Goal: Check status: Check status

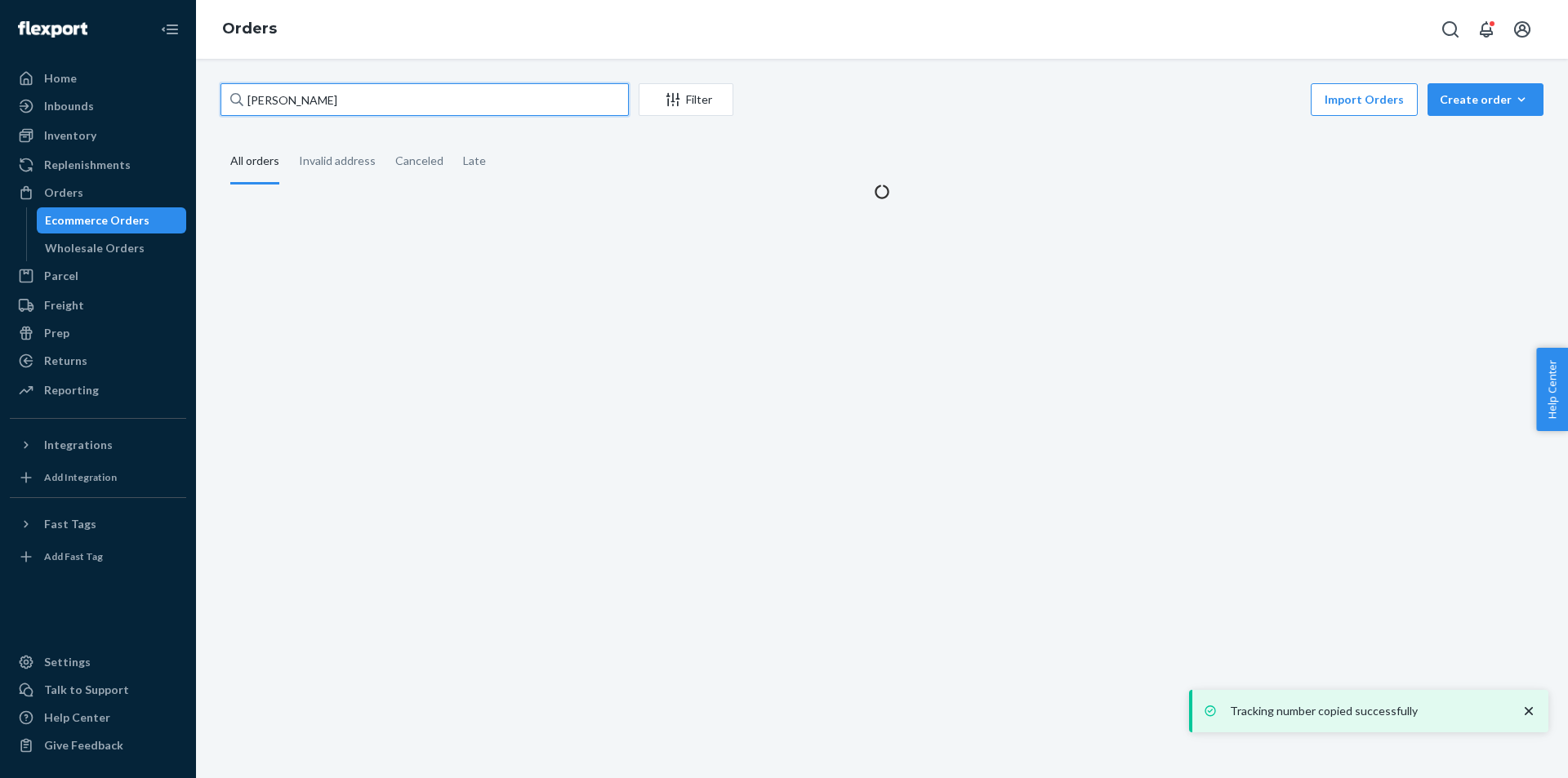
click at [395, 102] on input "[PERSON_NAME]" at bounding box center [424, 100] width 408 height 32
type input "[PERSON_NAME]"
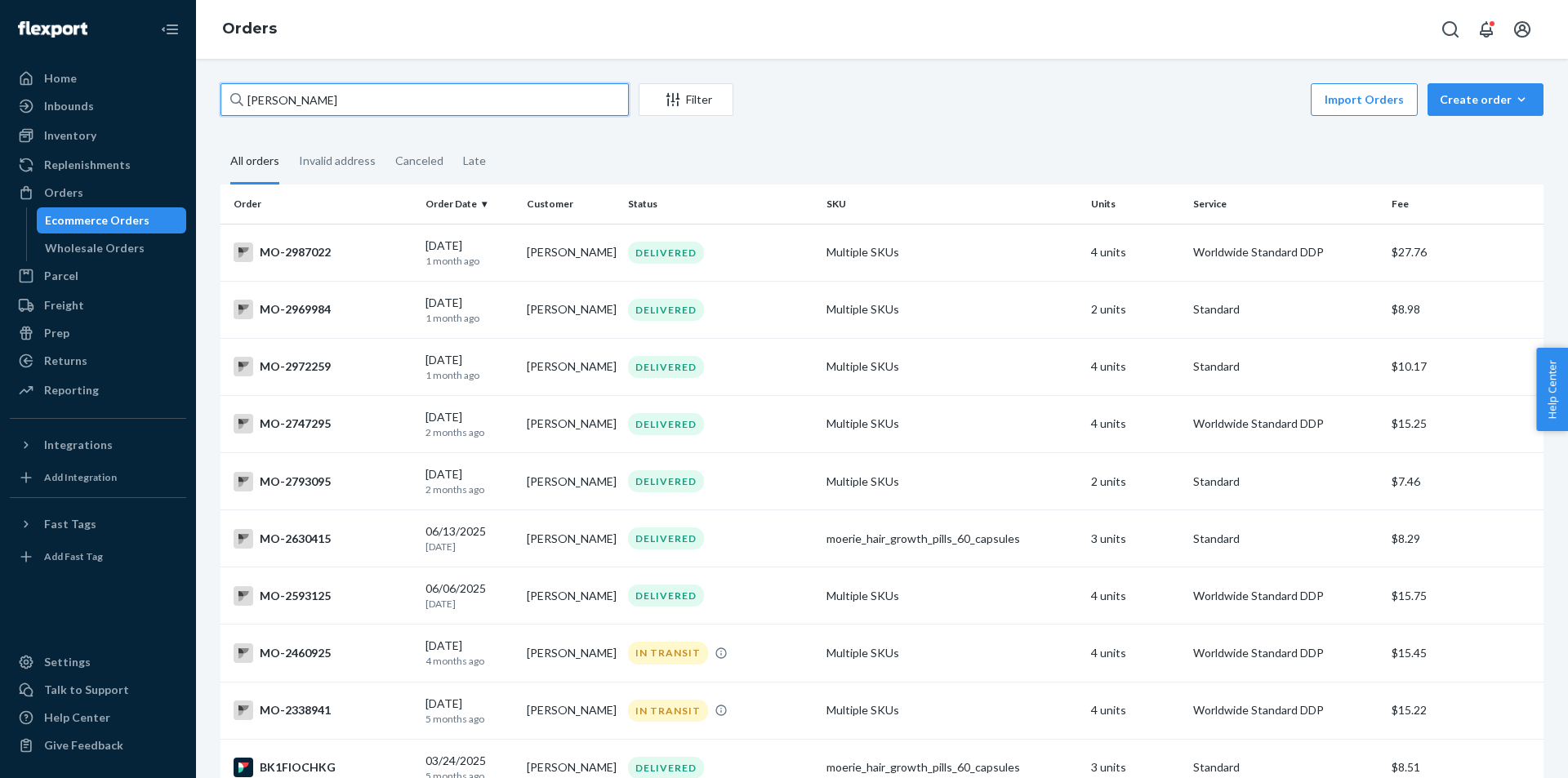
click at [549, 99] on input "[PERSON_NAME]" at bounding box center [424, 100] width 408 height 32
type input "[PERSON_NAME]"
click at [675, 378] on div "DELIVERED" at bounding box center [666, 367] width 76 height 22
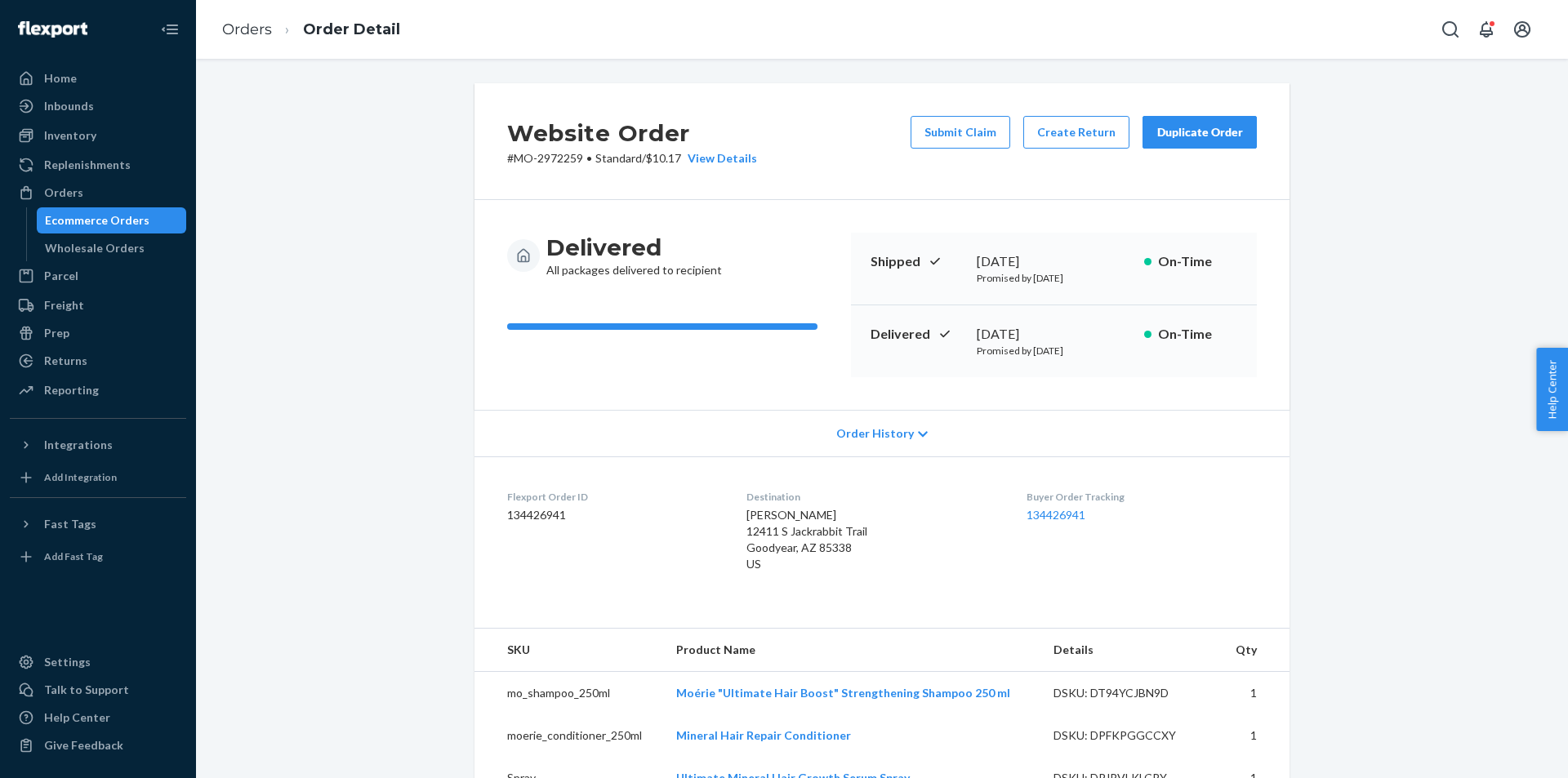
click at [1450, 459] on div "Website Order # MO-2972259 • Standard / $10.17 View Details Submit Claim Create…" at bounding box center [881, 711] width 1347 height 1254
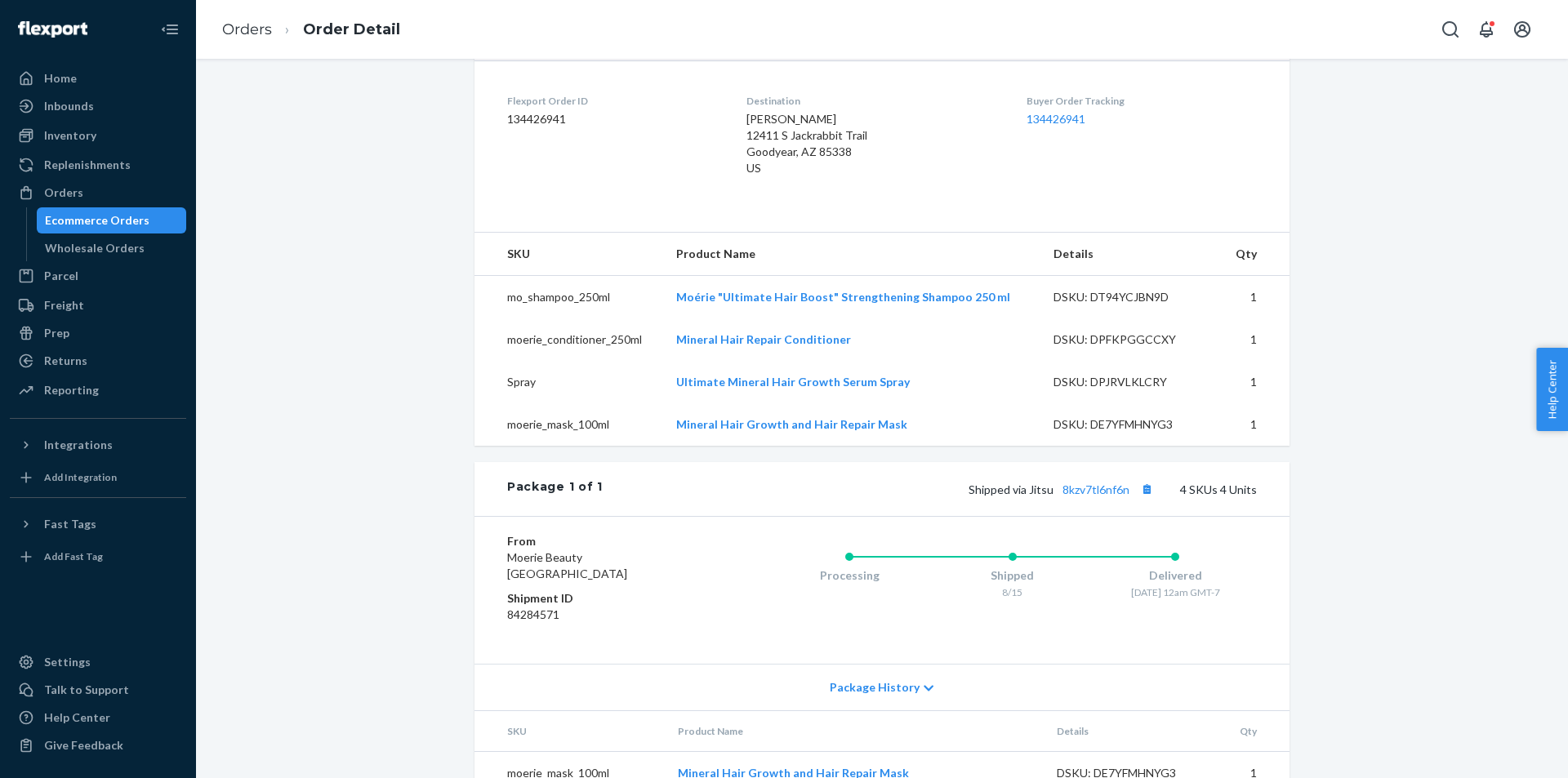
scroll to position [233, 0]
